Goal: Communication & Community: Ask a question

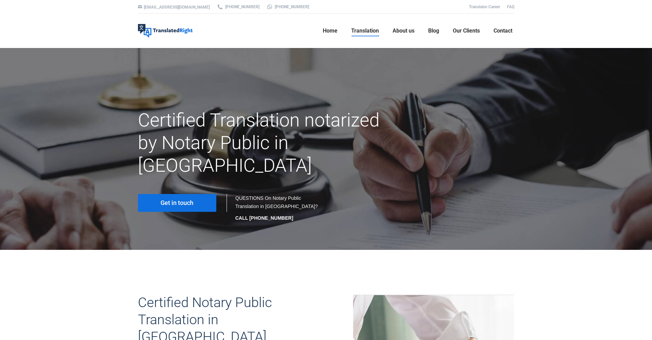
click at [178, 199] on span "Get in touch" at bounding box center [177, 202] width 33 height 7
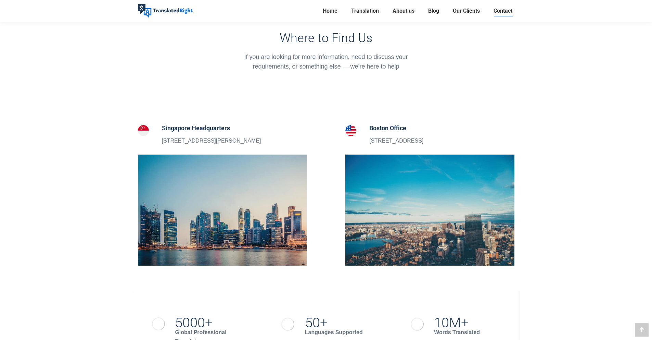
scroll to position [234, 0]
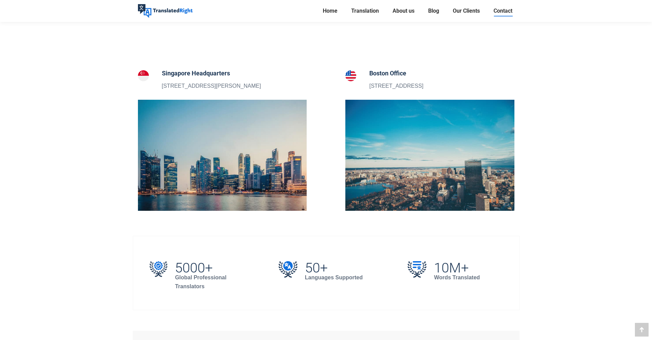
click at [185, 166] on img at bounding box center [222, 155] width 169 height 111
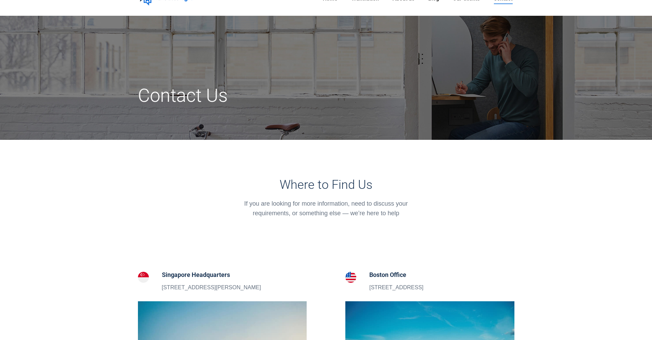
scroll to position [0, 0]
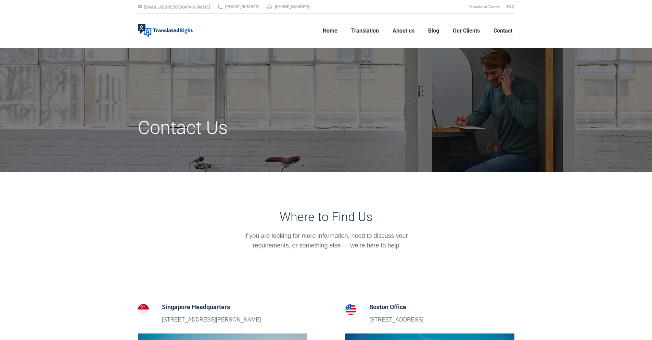
click at [178, 306] on h5 "Singapore Headquarters" at bounding box center [211, 307] width 99 height 10
click at [140, 310] on img at bounding box center [143, 309] width 11 height 11
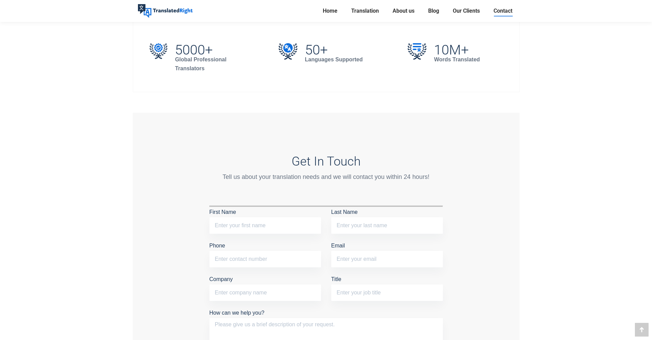
scroll to position [571, 0]
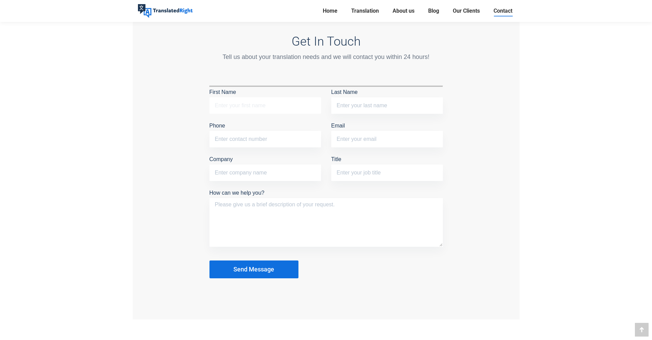
click at [250, 108] on input "First Name" at bounding box center [266, 105] width 112 height 16
type input "ธ"
type input "Tharadon"
click at [373, 101] on input "Last Name" at bounding box center [387, 105] width 112 height 16
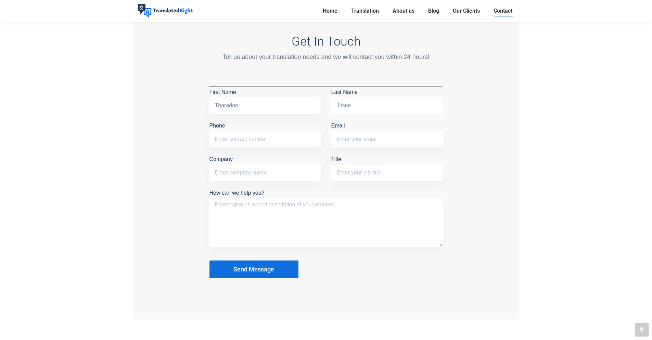
type input "Jitsue"
click at [263, 136] on input "Phone" at bounding box center [266, 139] width 112 height 16
type input "0"
type input "93727883"
click at [378, 134] on input "Email" at bounding box center [387, 139] width 112 height 16
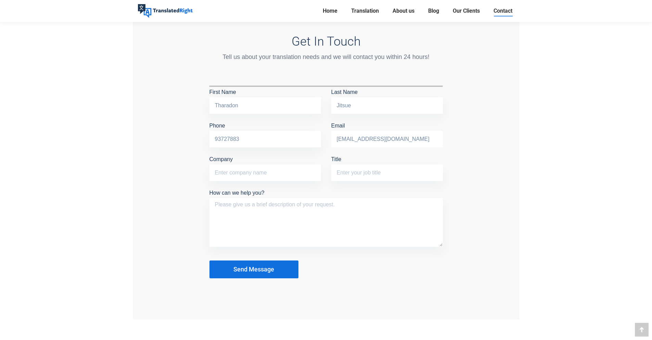
type input "tjitsue@gmail.com"
click at [271, 172] on input "Company" at bounding box center [266, 172] width 112 height 16
type input "-"
type input "NTU University"
click at [420, 171] on input "Title" at bounding box center [387, 172] width 112 height 16
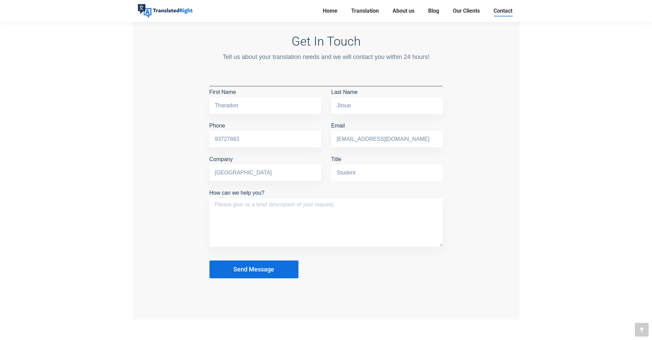
type input "Student"
click at [339, 210] on textarea "How can we help you?" at bounding box center [327, 222] width 234 height 49
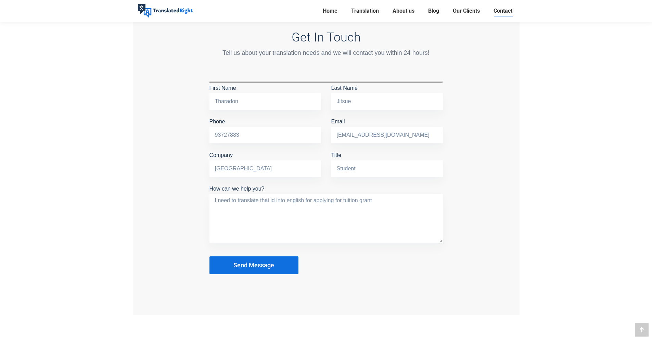
scroll to position [503, 0]
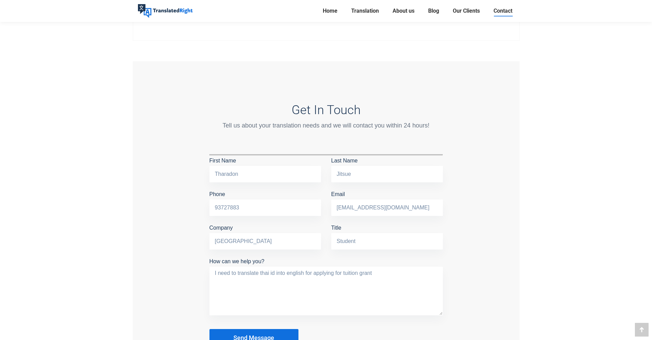
type textarea "I need to translate thai id into english for applying for tuition grant"
click at [227, 334] on button "Send Message" at bounding box center [254, 338] width 89 height 18
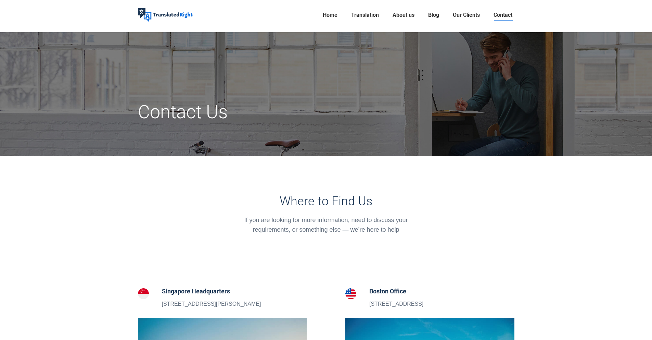
scroll to position [0, 0]
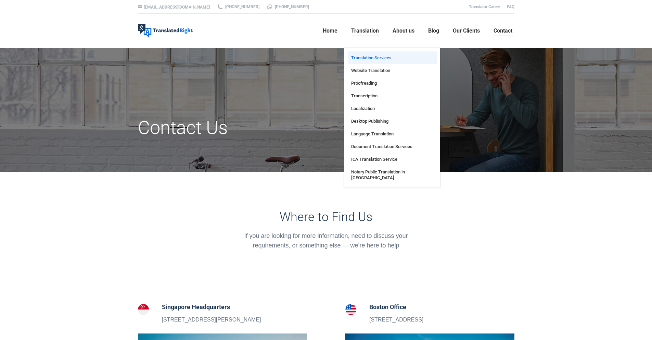
click at [365, 61] on link "Translation Services" at bounding box center [392, 57] width 89 height 13
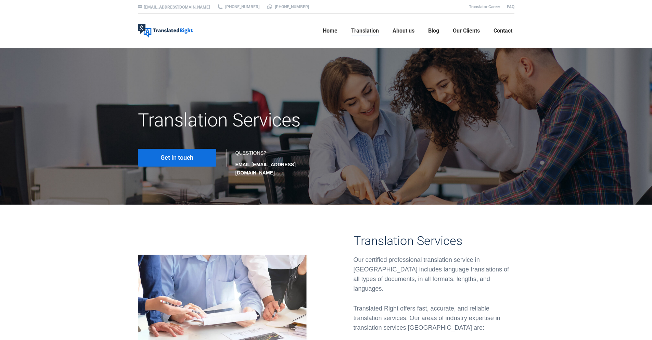
click at [190, 156] on span "Get in touch" at bounding box center [177, 157] width 33 height 7
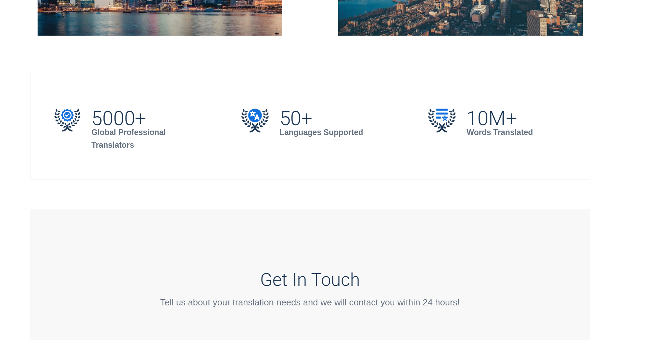
scroll to position [381, 0]
